Goal: Task Accomplishment & Management: Manage account settings

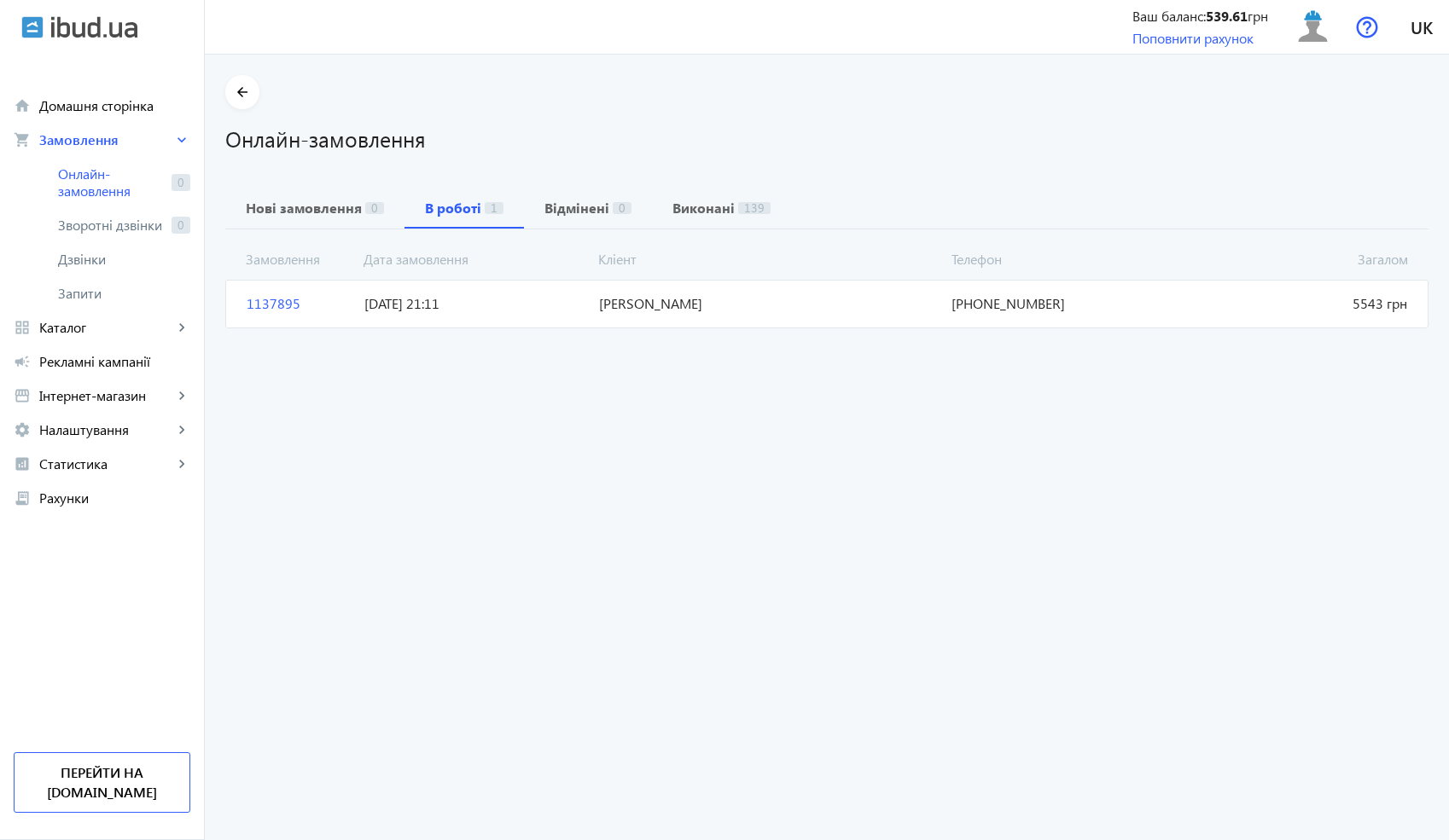
click at [464, 305] on span "[DATE] 21:11" at bounding box center [475, 303] width 235 height 18
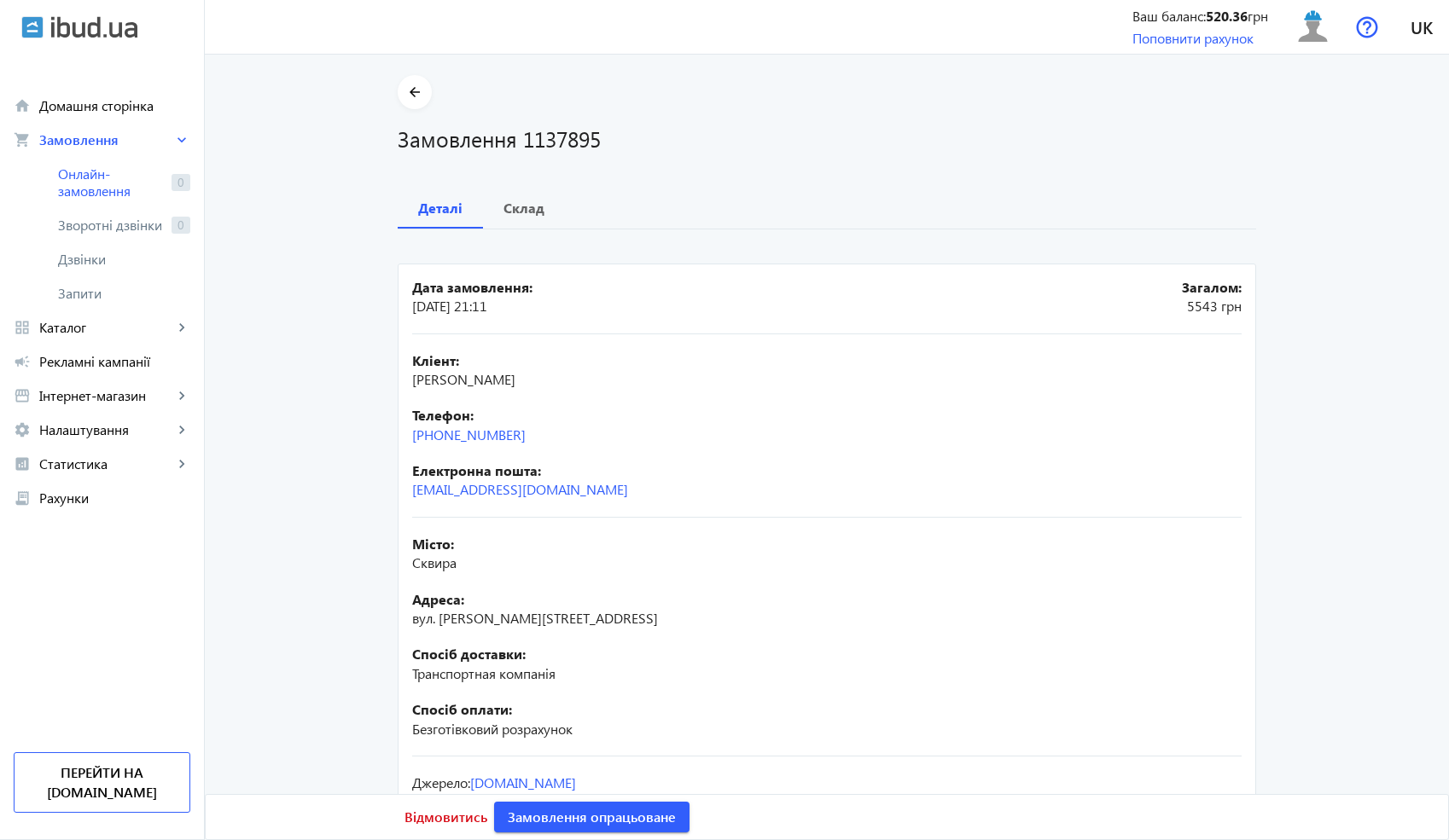
drag, startPoint x: 543, startPoint y: 432, endPoint x: 395, endPoint y: 440, distance: 148.2
click at [397, 440] on mat-card "Дата замовлення: [DATE] 21:11 Загалом: 5543 [PERSON_NAME]: [PERSON_NAME] Телефо…" at bounding box center [826, 567] width 859 height 606
copy link "[PHONE_NUMBER]"
click at [532, 140] on h1 "Замовлення 1137895" at bounding box center [826, 138] width 859 height 30
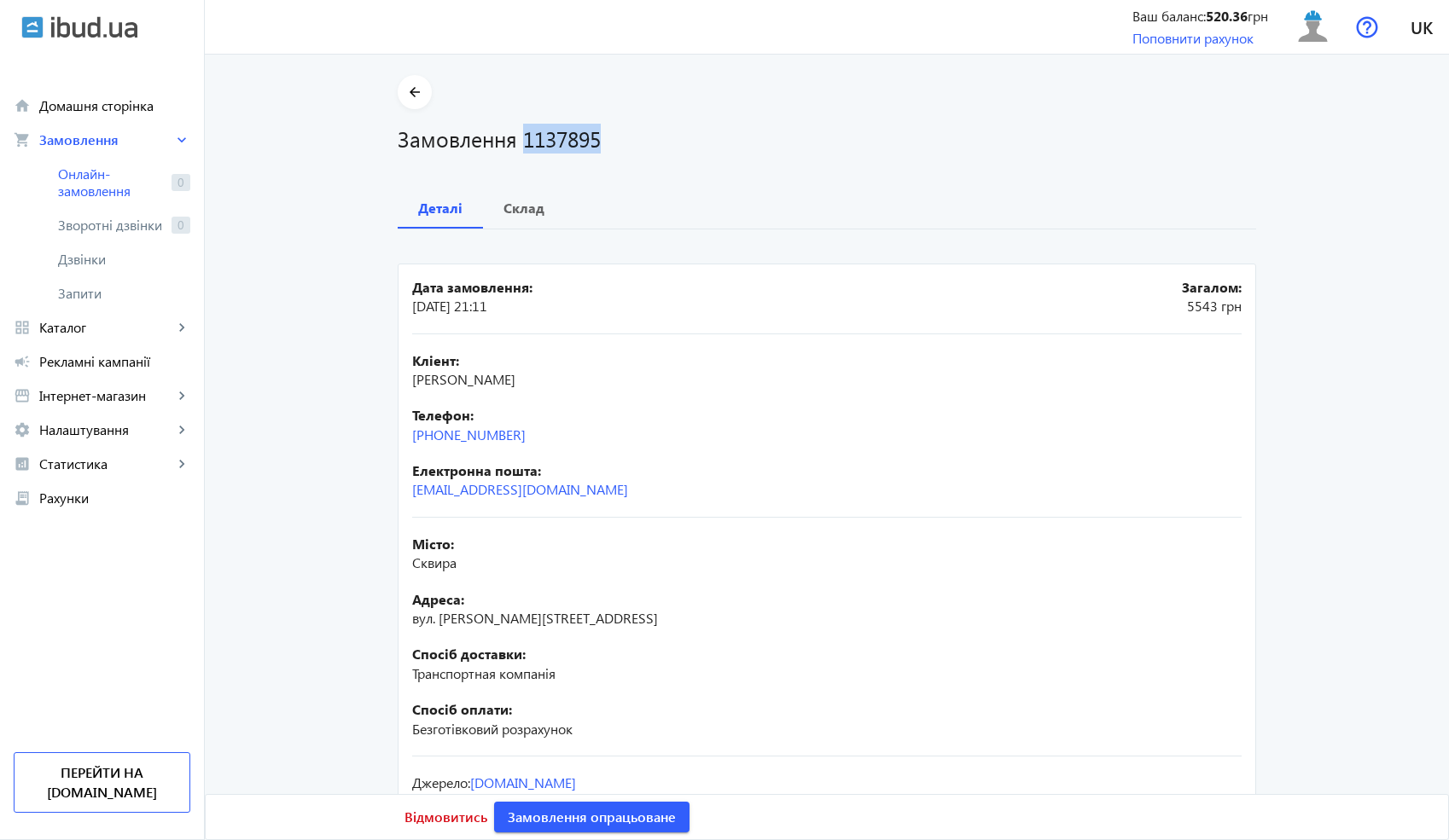
copy h1 "1137895"
drag, startPoint x: 675, startPoint y: 382, endPoint x: 403, endPoint y: 386, distance: 272.0
click at [403, 386] on mat-card "Дата замовлення: [DATE] 21:11 Загалом: 5543 [PERSON_NAME]: [PERSON_NAME] Телефо…" at bounding box center [826, 567] width 859 height 606
copy span "[PERSON_NAME]"
click at [551, 438] on div "Телефон: [PHONE_NUMBER]" at bounding box center [826, 425] width 829 height 39
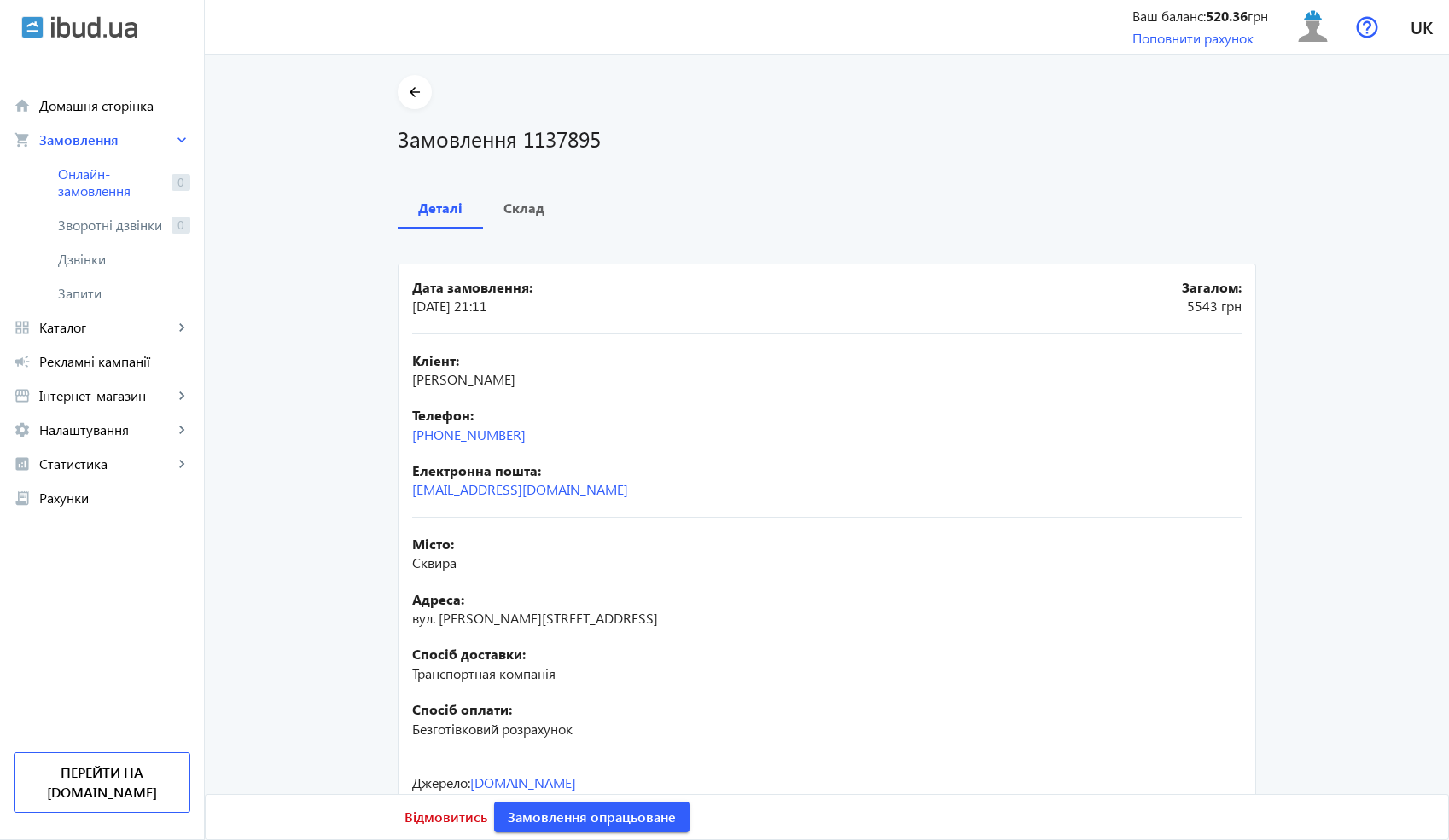
click at [433, 568] on span "Сквира" at bounding box center [434, 562] width 45 height 17
copy span "Сквира"
drag, startPoint x: 564, startPoint y: 618, endPoint x: 394, endPoint y: 618, distance: 170.0
click at [397, 618] on mat-card "Дата замовлення: [DATE] 21:11 Загалом: 5543 [PERSON_NAME]: [PERSON_NAME] Телефо…" at bounding box center [826, 567] width 859 height 606
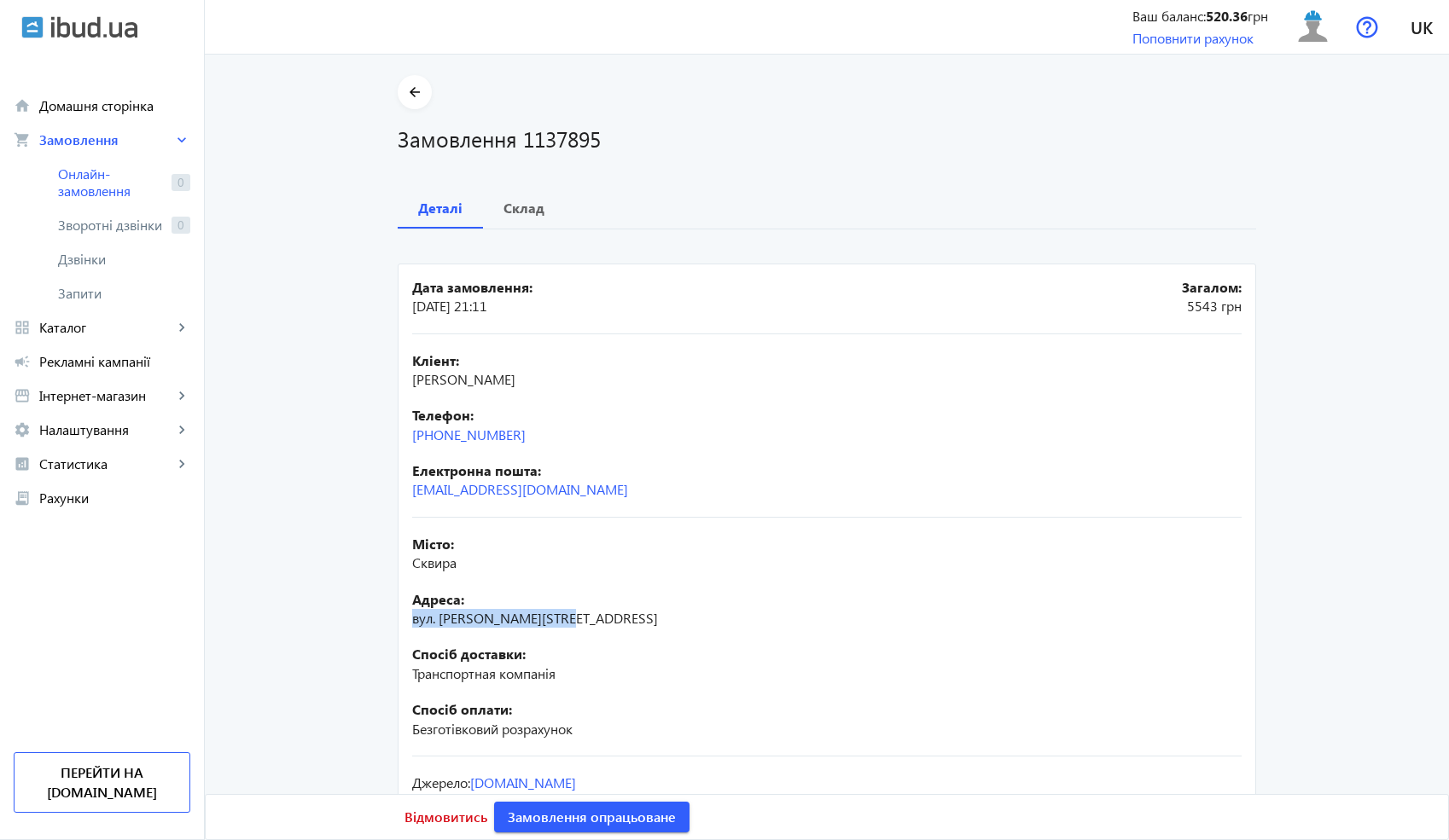
copy span "вул. [PERSON_NAME][STREET_ADDRESS]"
click at [526, 205] on b "Склад" at bounding box center [523, 208] width 41 height 14
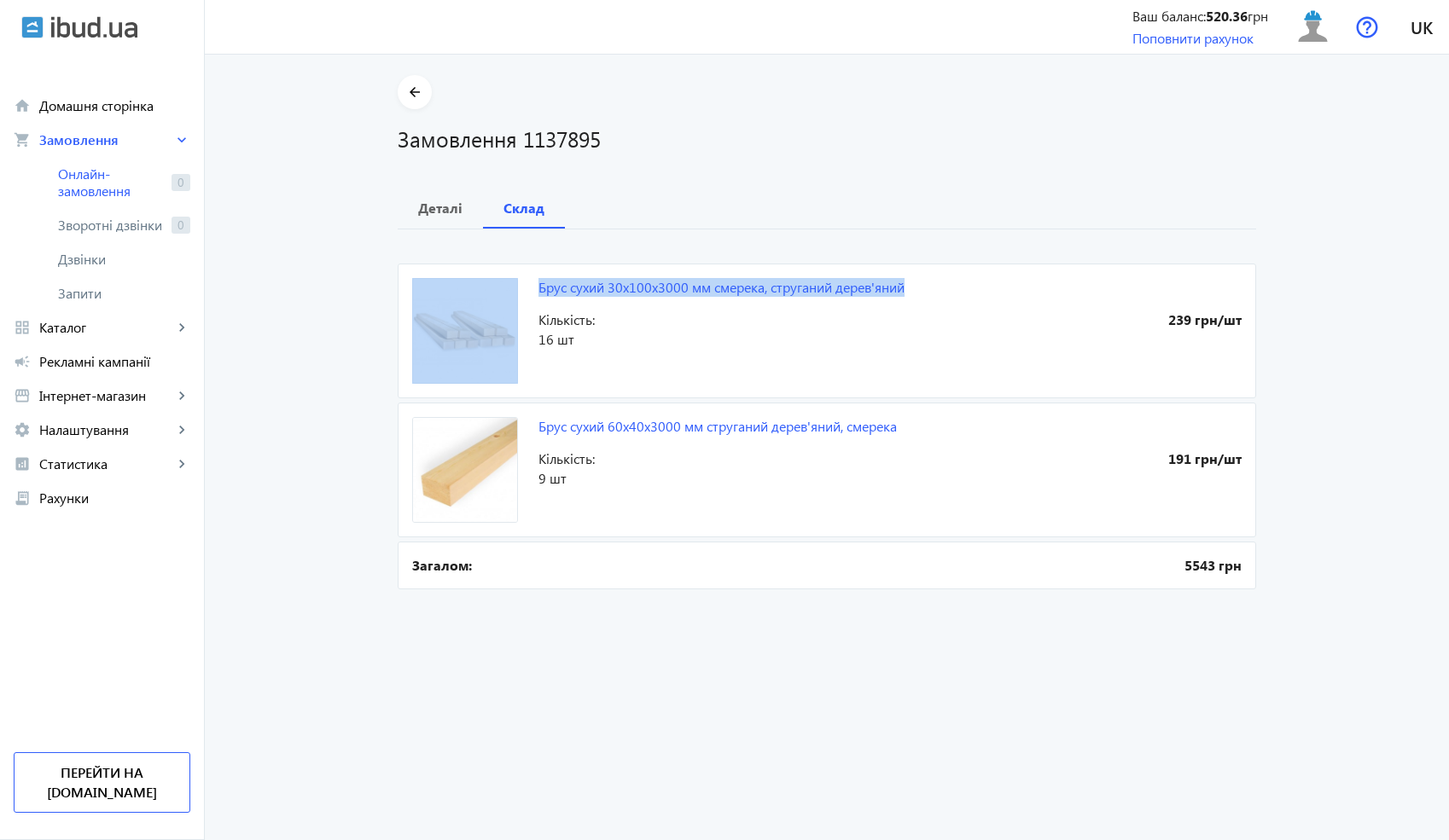
drag, startPoint x: 917, startPoint y: 292, endPoint x: 531, endPoint y: 285, distance: 386.1
click at [531, 285] on mat-card "Брус сухий 30x100x3000 мм смерека, струганий дерев'яний 239 грн/шт Кількість: 1…" at bounding box center [826, 331] width 859 height 135
click at [538, 302] on mat-card "Брус сухий 30x100x3000 мм смерека, струганий дерев'яний 239 грн/шт Кількість: 1…" at bounding box center [826, 331] width 859 height 135
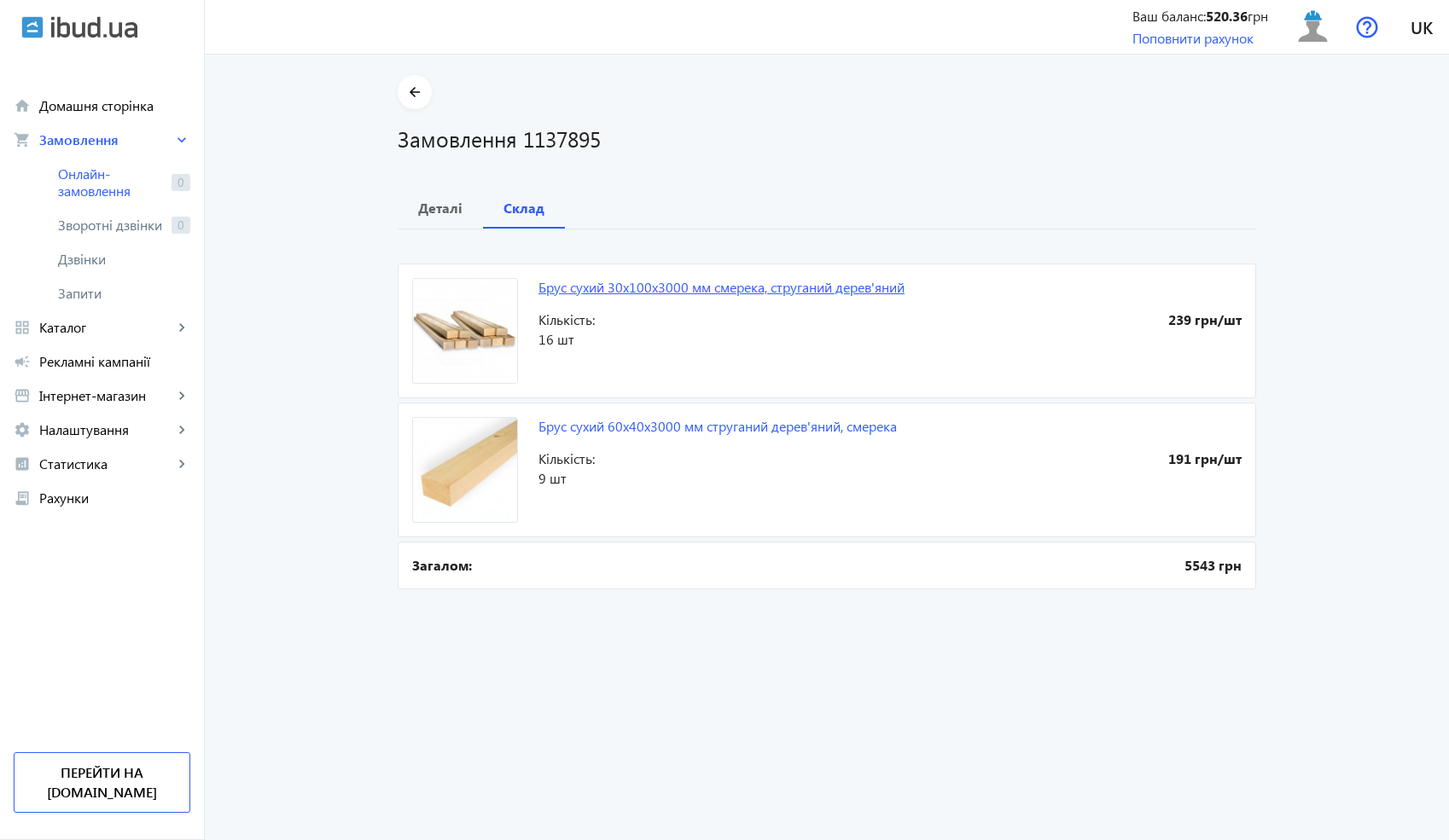
drag, startPoint x: 535, startPoint y: 291, endPoint x: 521, endPoint y: 278, distance: 19.1
drag, startPoint x: 529, startPoint y: 279, endPoint x: 902, endPoint y: 288, distance: 373.1
click at [902, 288] on mat-card "Брус сухий 30x100x3000 мм смерека, струганий дерев'яний 239 грн/шт Кількість: 1…" at bounding box center [826, 331] width 859 height 135
copy link "Брус сухий 30x100x3000 мм смерека, струганий дерев'яний"
drag, startPoint x: 525, startPoint y: 421, endPoint x: 896, endPoint y: 429, distance: 371.1
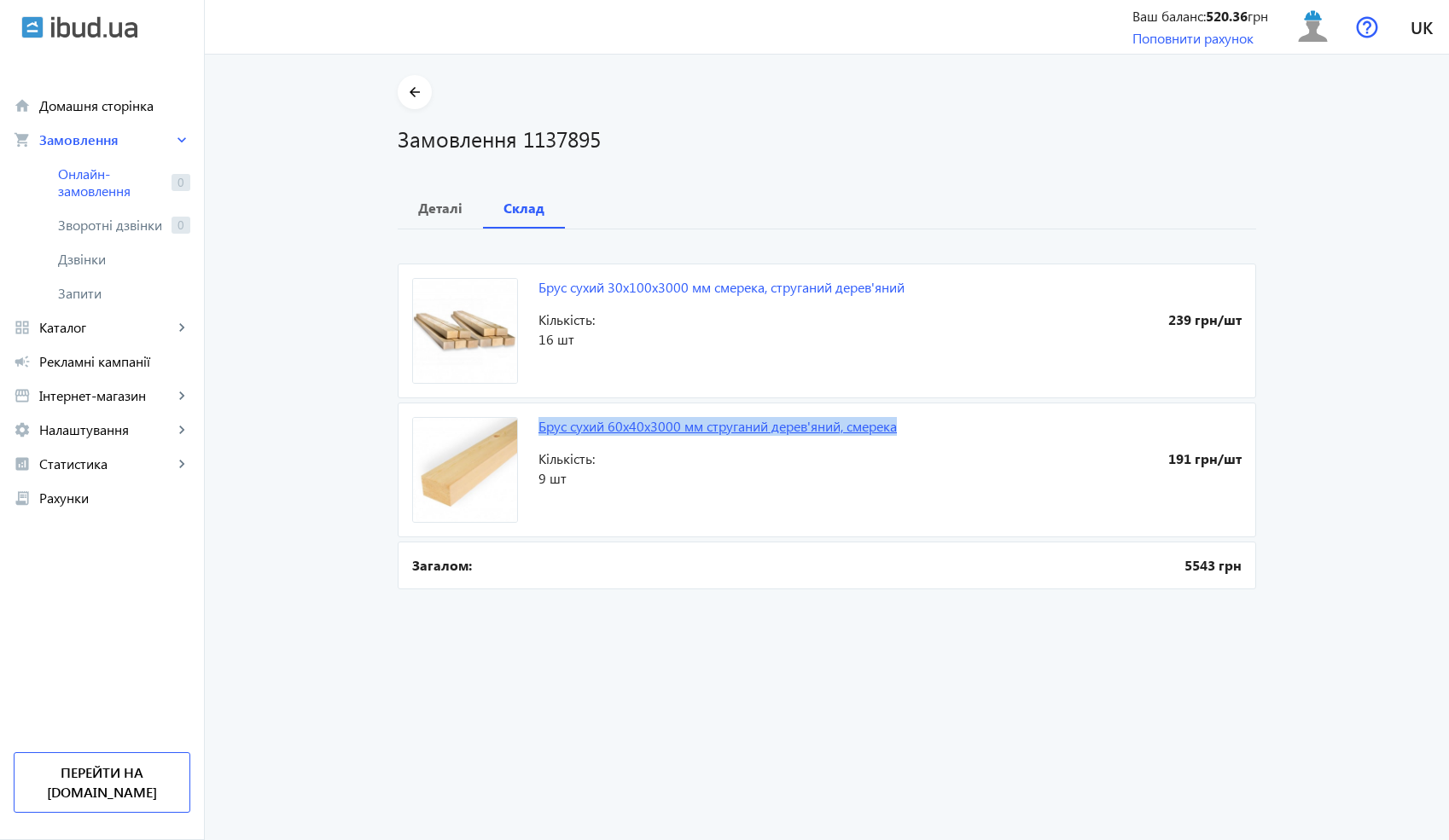
click at [896, 429] on mat-card "Брус сухий 60x40x3000 мм струганий дерев'яний, смерека 191 грн/шт Кількість: 9 …" at bounding box center [826, 470] width 859 height 135
copy link "Брус сухий 60x40x3000 мм струганий дерев'яний, смерека"
click at [442, 201] on b "Деталі" at bounding box center [441, 208] width 45 height 14
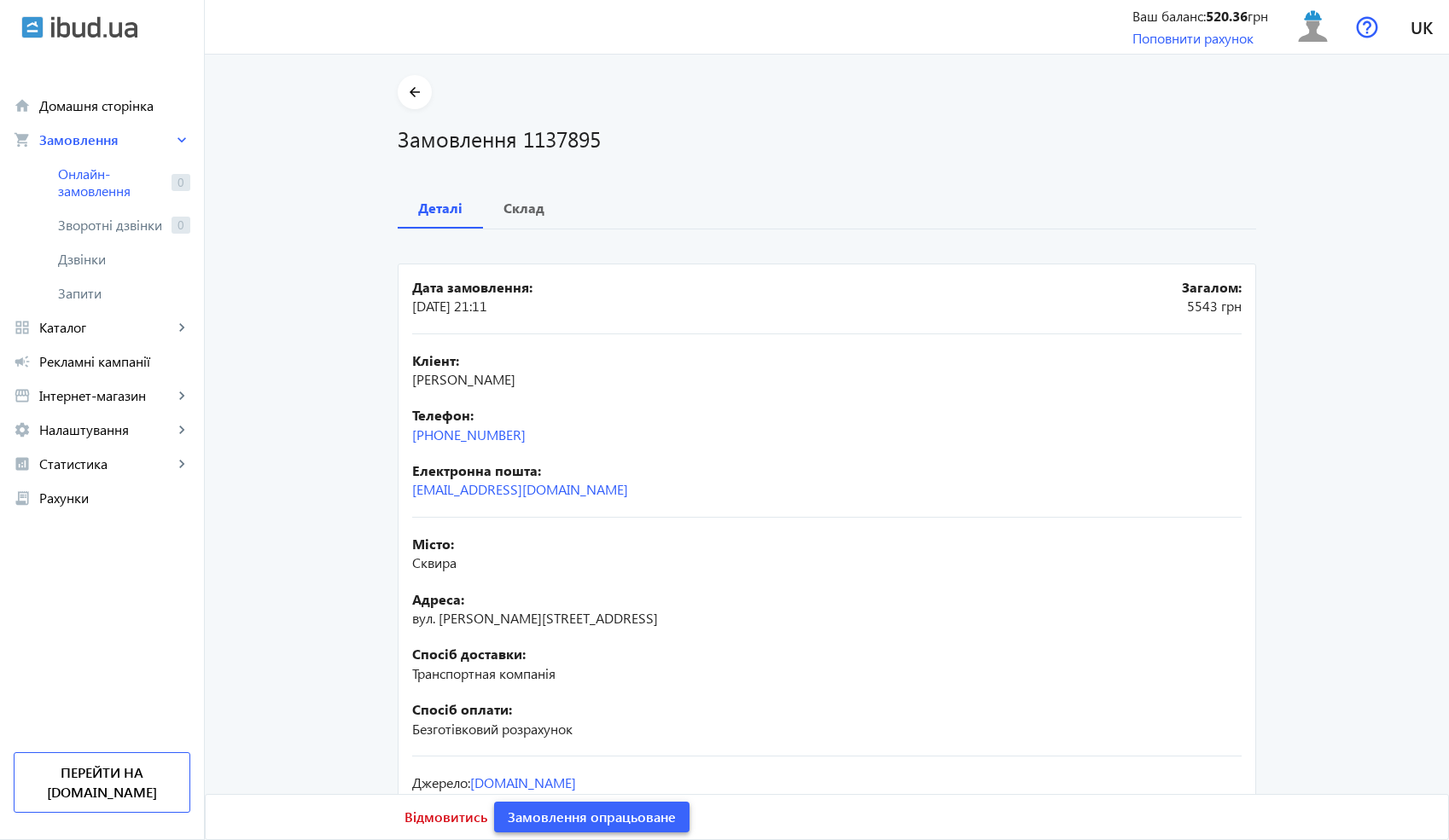
click at [607, 819] on span "Замовлення опрацьоване" at bounding box center [591, 817] width 168 height 18
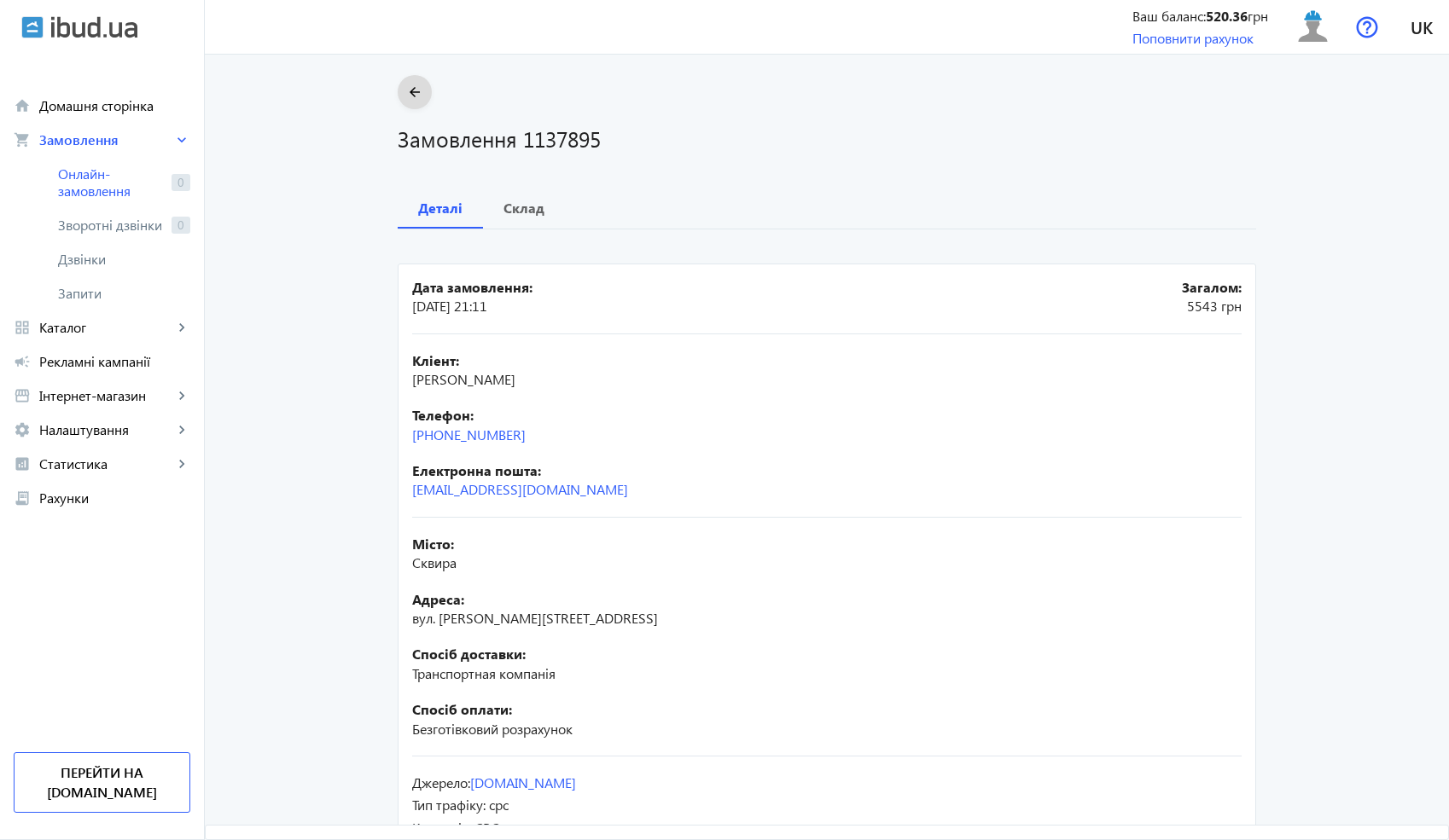
click at [409, 95] on mat-icon "arrow_back" at bounding box center [415, 92] width 21 height 21
